Goal: Information Seeking & Learning: Check status

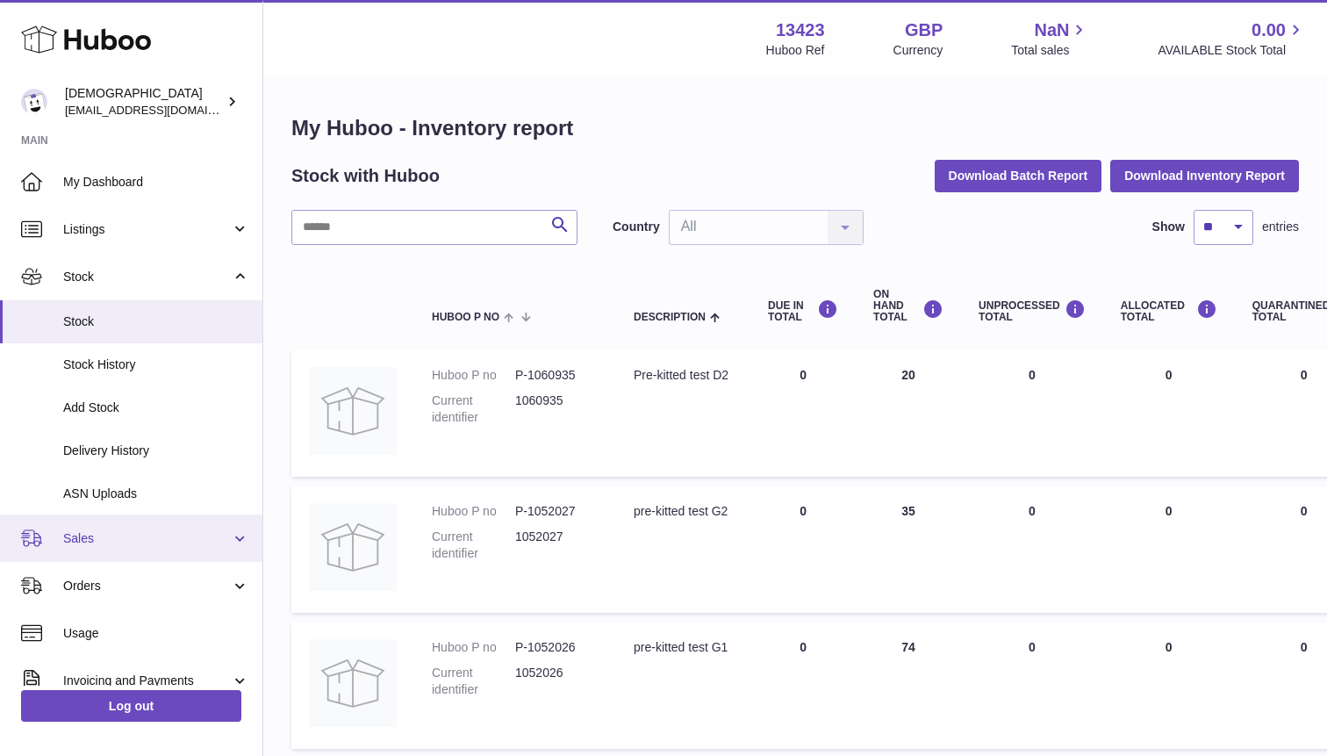
click at [103, 554] on link "Sales" at bounding box center [131, 537] width 262 height 47
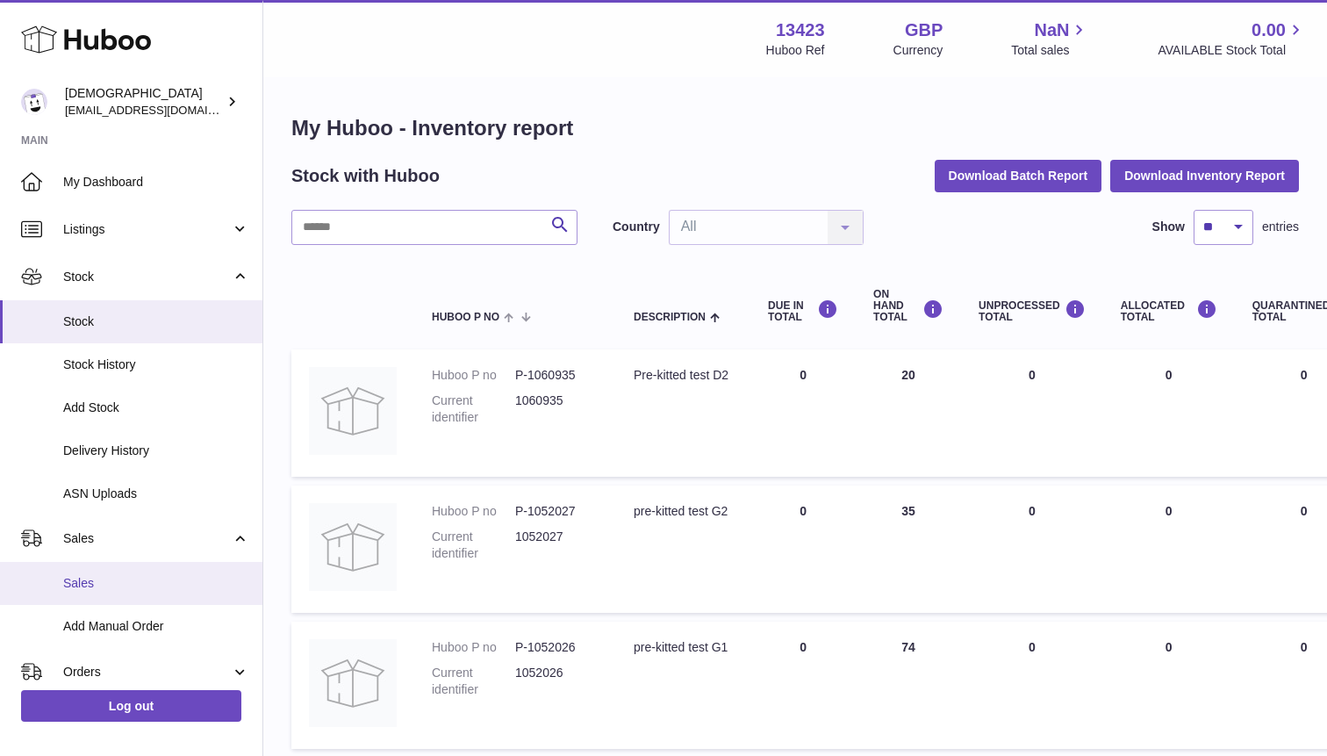
click at [103, 584] on span "Sales" at bounding box center [156, 583] width 186 height 17
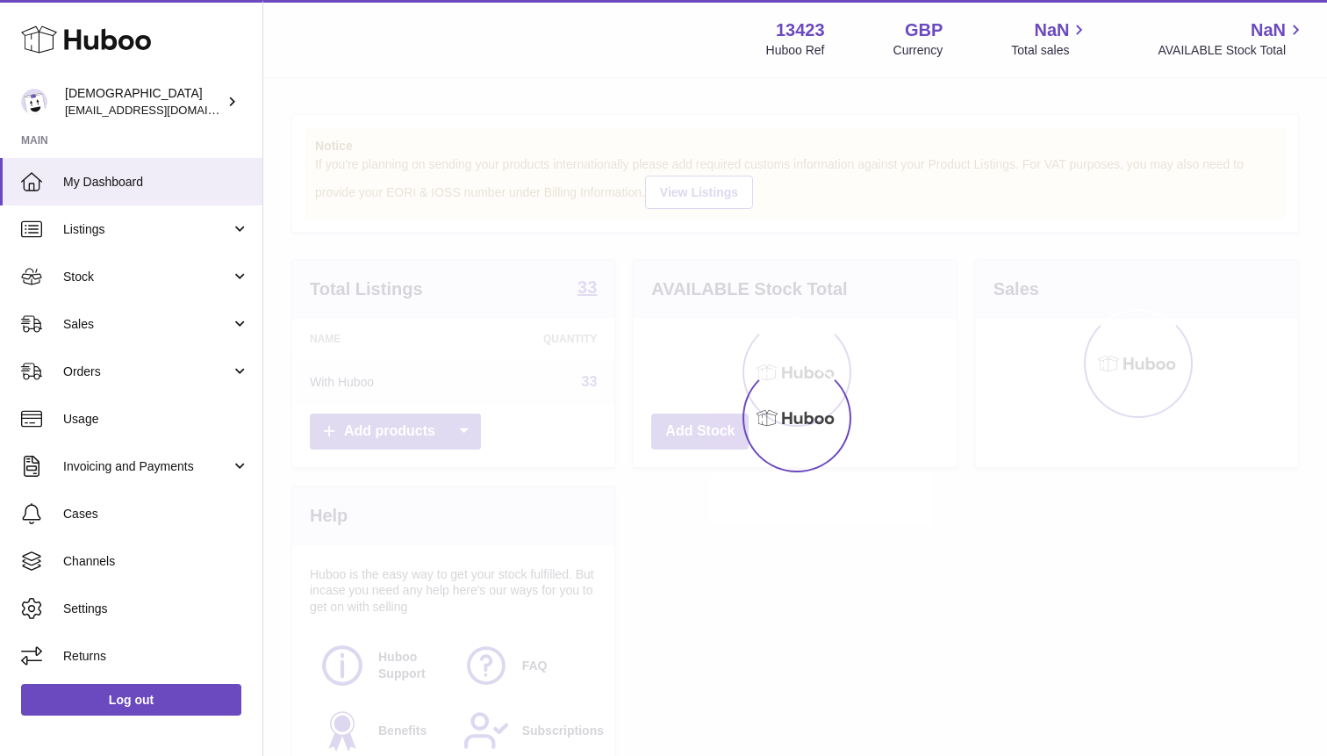
click at [293, 485] on div at bounding box center [795, 417] width 1064 height 677
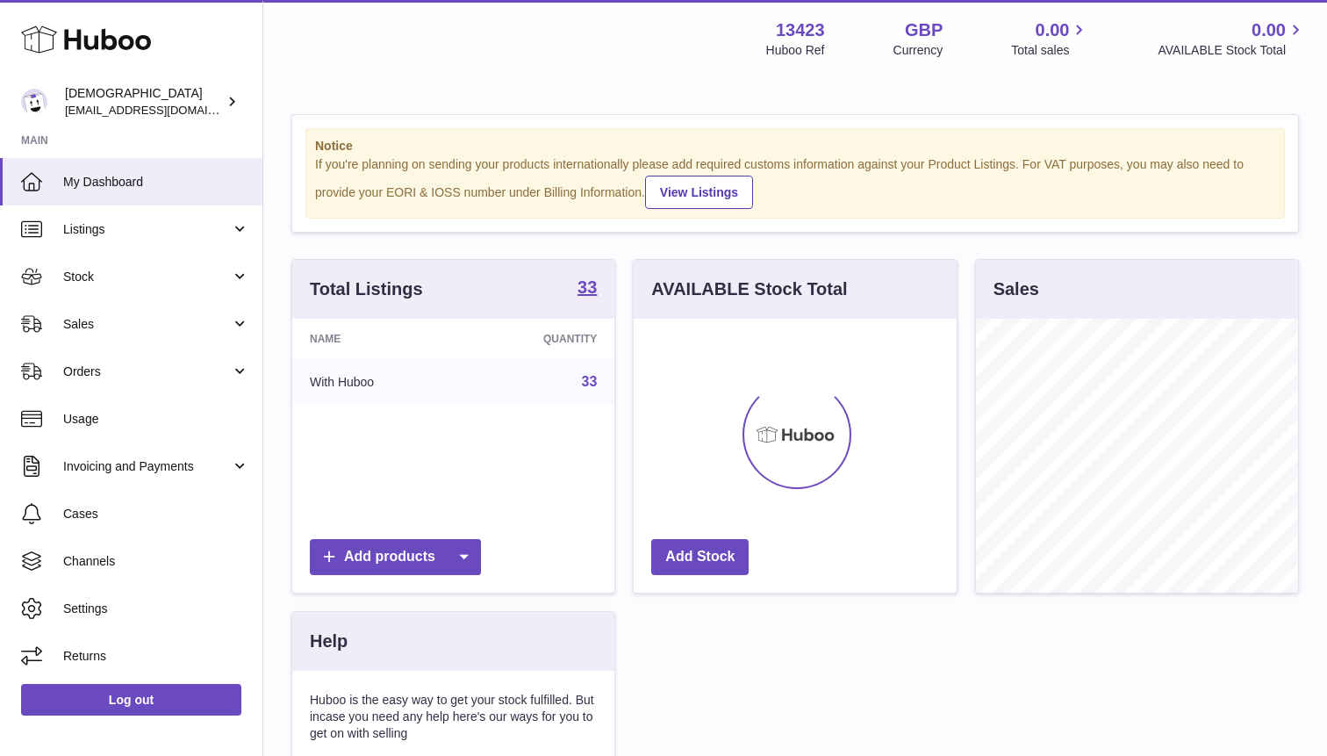
scroll to position [274, 322]
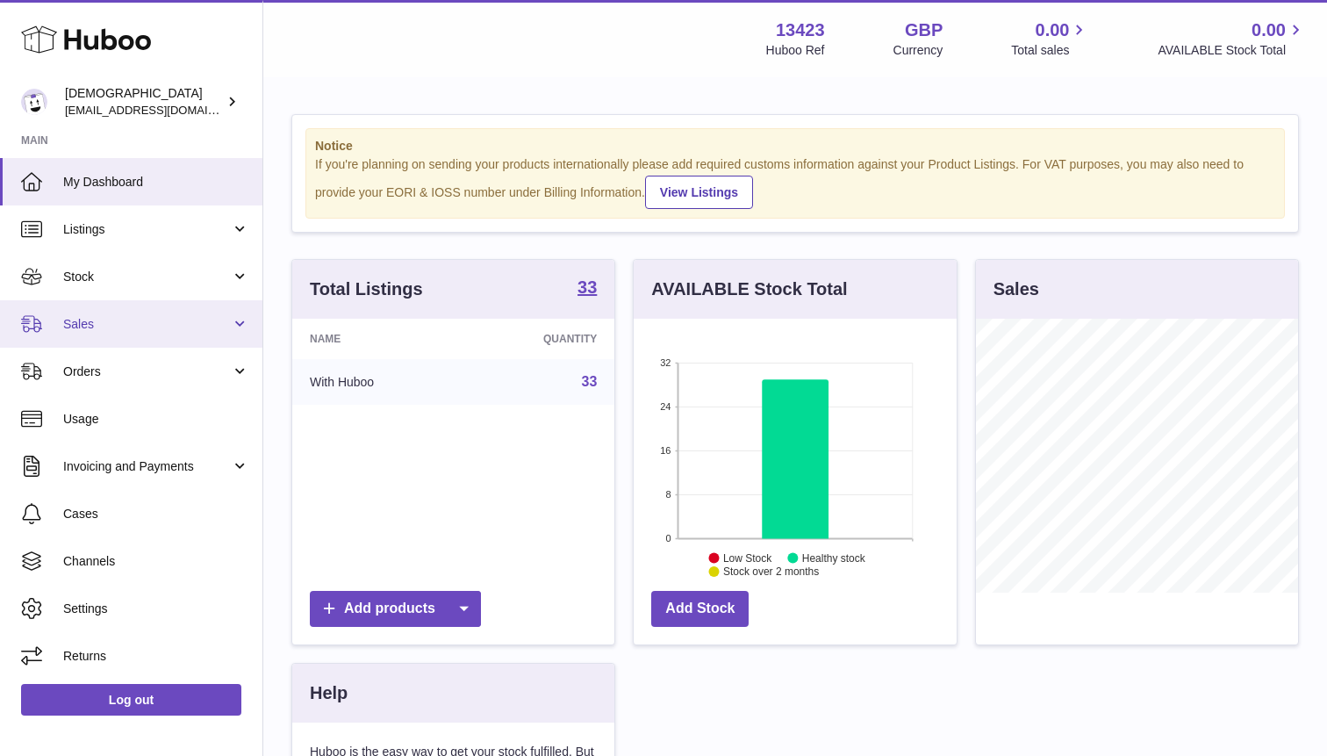
click at [112, 317] on span "Sales" at bounding box center [147, 324] width 168 height 17
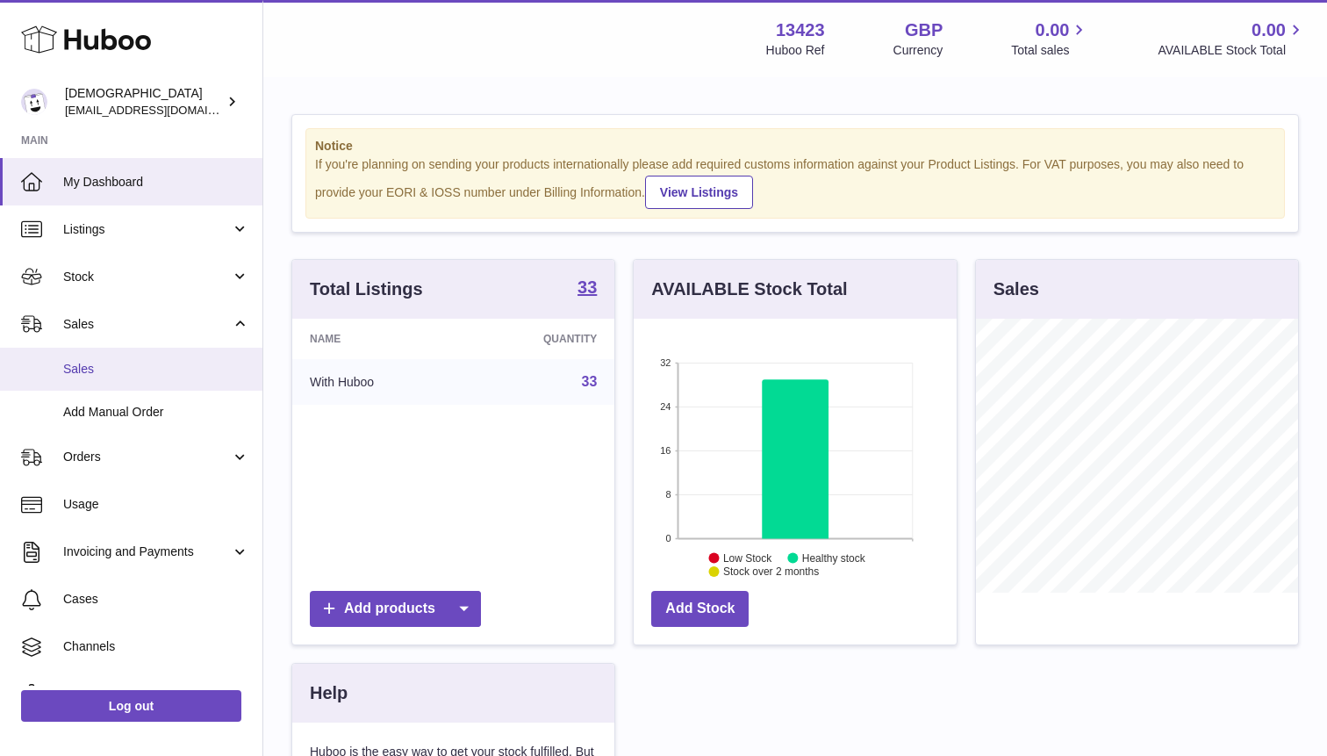
click at [113, 370] on span "Sales" at bounding box center [156, 369] width 186 height 17
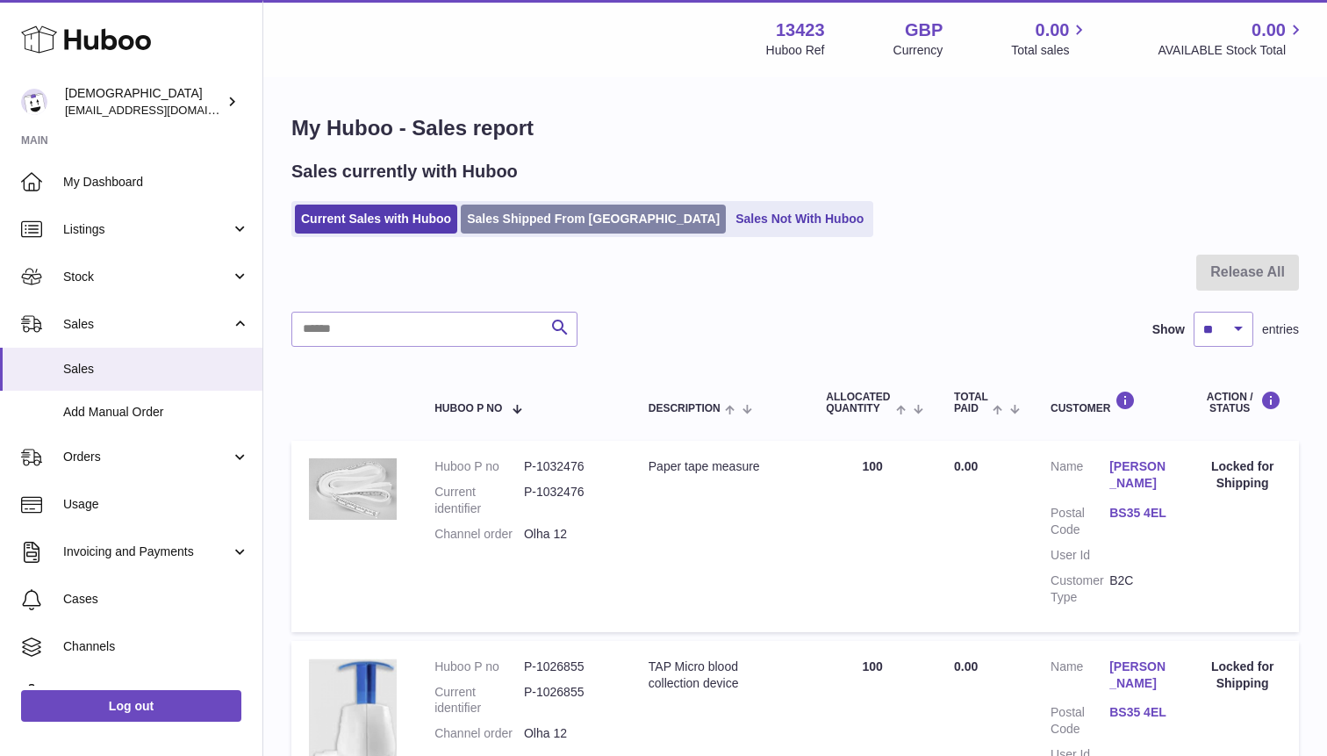
click at [533, 223] on link "Sales Shipped From Huboo" at bounding box center [593, 219] width 265 height 29
